Goal: Information Seeking & Learning: Learn about a topic

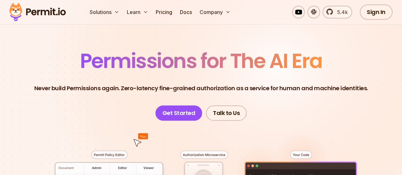
click at [303, 58] on span "Permissions for The AI Era" at bounding box center [201, 61] width 242 height 28
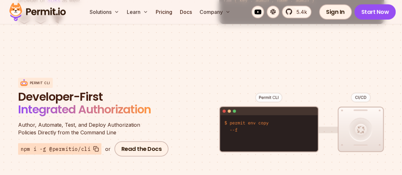
scroll to position [763, 0]
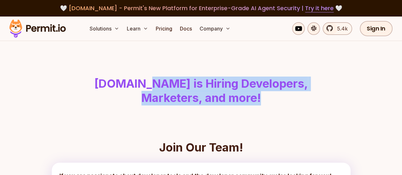
drag, startPoint x: 175, startPoint y: 85, endPoint x: 273, endPoint y: 104, distance: 99.9
click at [273, 104] on h1 "Permit.io is Hiring Developers, Marketers, and more!" at bounding box center [200, 91] width 325 height 29
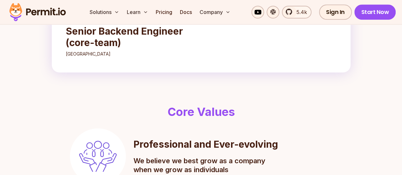
scroll to position [254, 0]
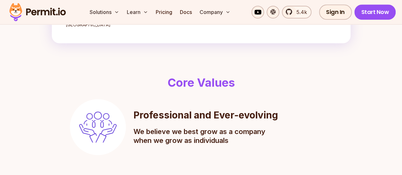
click at [145, 19] on h3 "Senior Backend Engineer (core-team)" at bounding box center [128, 7] width 125 height 23
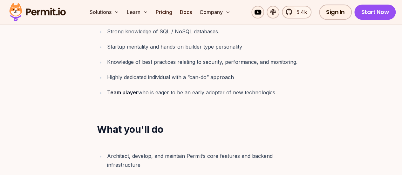
scroll to position [318, 0]
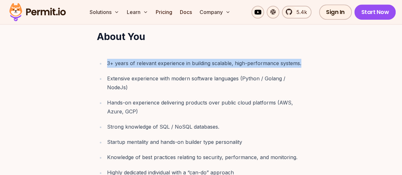
drag, startPoint x: 162, startPoint y: 98, endPoint x: 184, endPoint y: 115, distance: 28.0
click at [184, 115] on div "3+ years of relevant experience in building scalable, high-performance systems.…" at bounding box center [201, 125] width 244 height 146
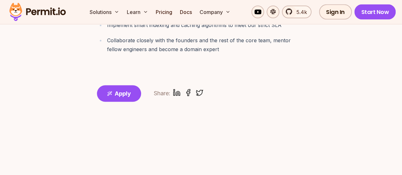
scroll to position [604, 0]
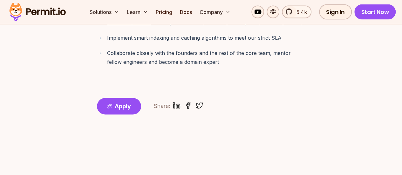
drag, startPoint x: 151, startPoint y: 77, endPoint x: 220, endPoint y: 93, distance: 70.8
click at [210, 66] on ul "Architect, develop, and maintain Permit’s core features and backend infrastruct…" at bounding box center [201, 14] width 208 height 106
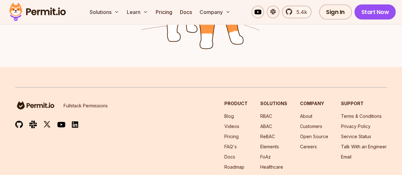
scroll to position [953, 0]
